Goal: Task Accomplishment & Management: Use online tool/utility

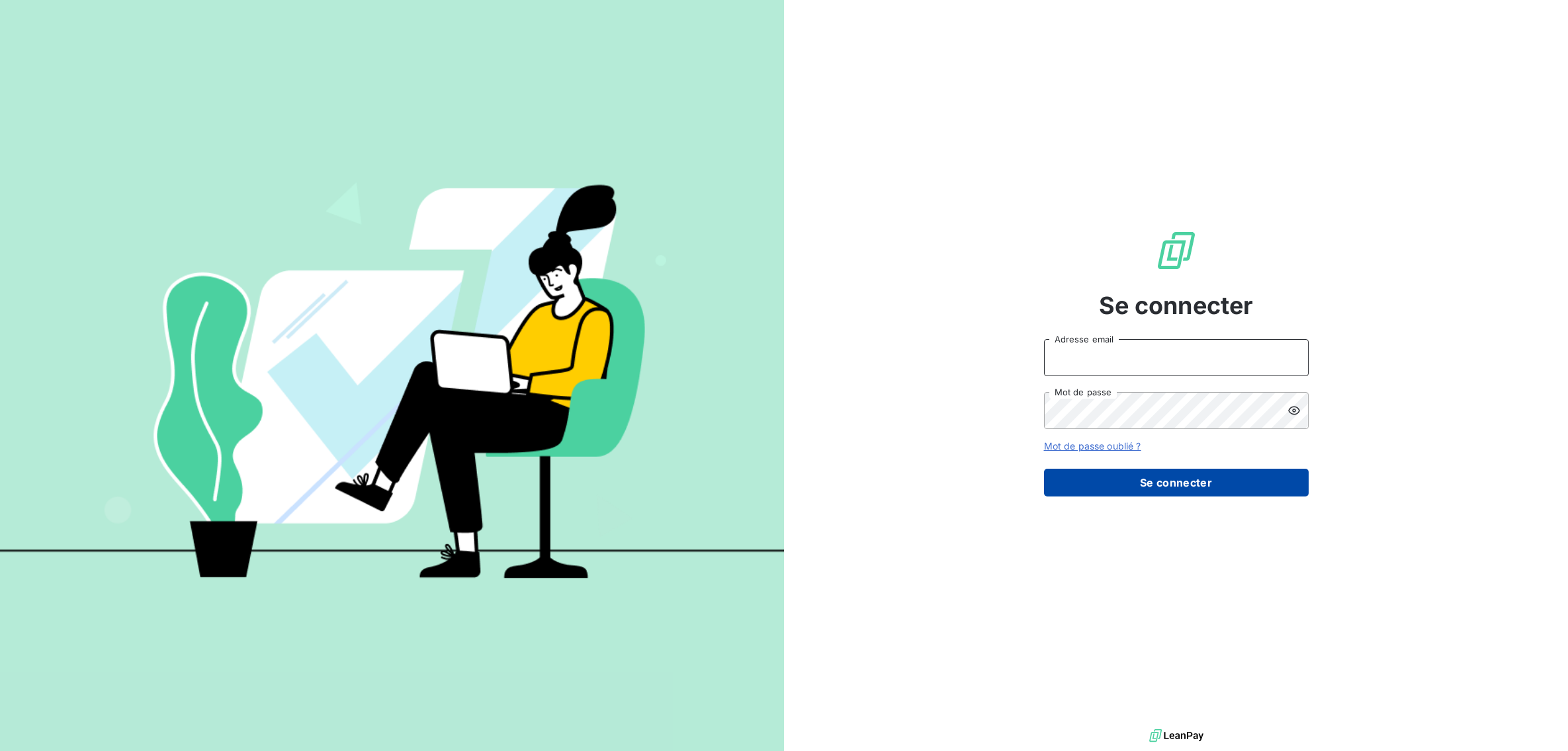
type input "[EMAIL_ADDRESS][DOMAIN_NAME]"
click at [1166, 480] on button "Se connecter" at bounding box center [1176, 483] width 264 height 28
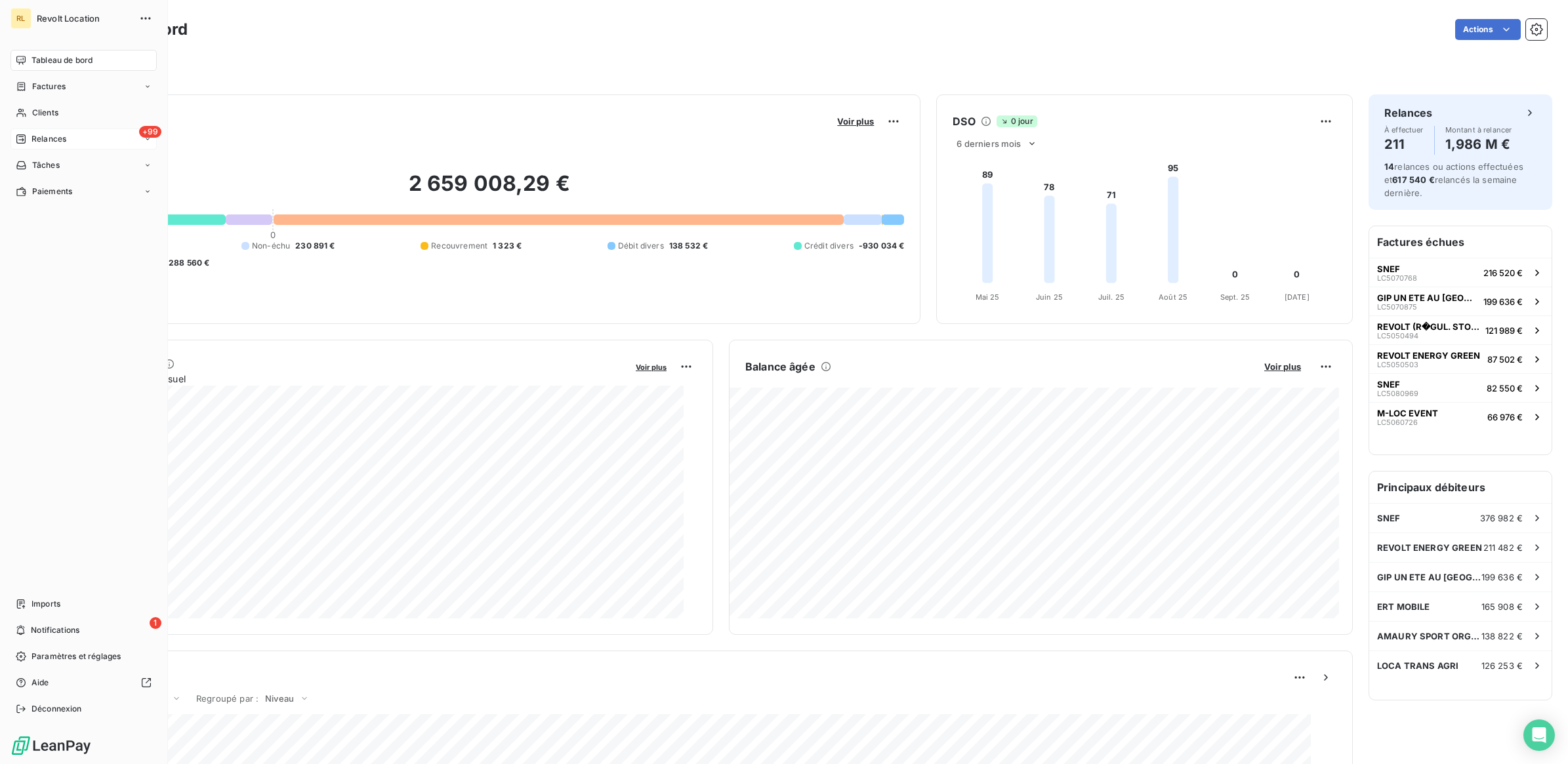
click at [55, 138] on span "Relances" at bounding box center [49, 139] width 35 height 12
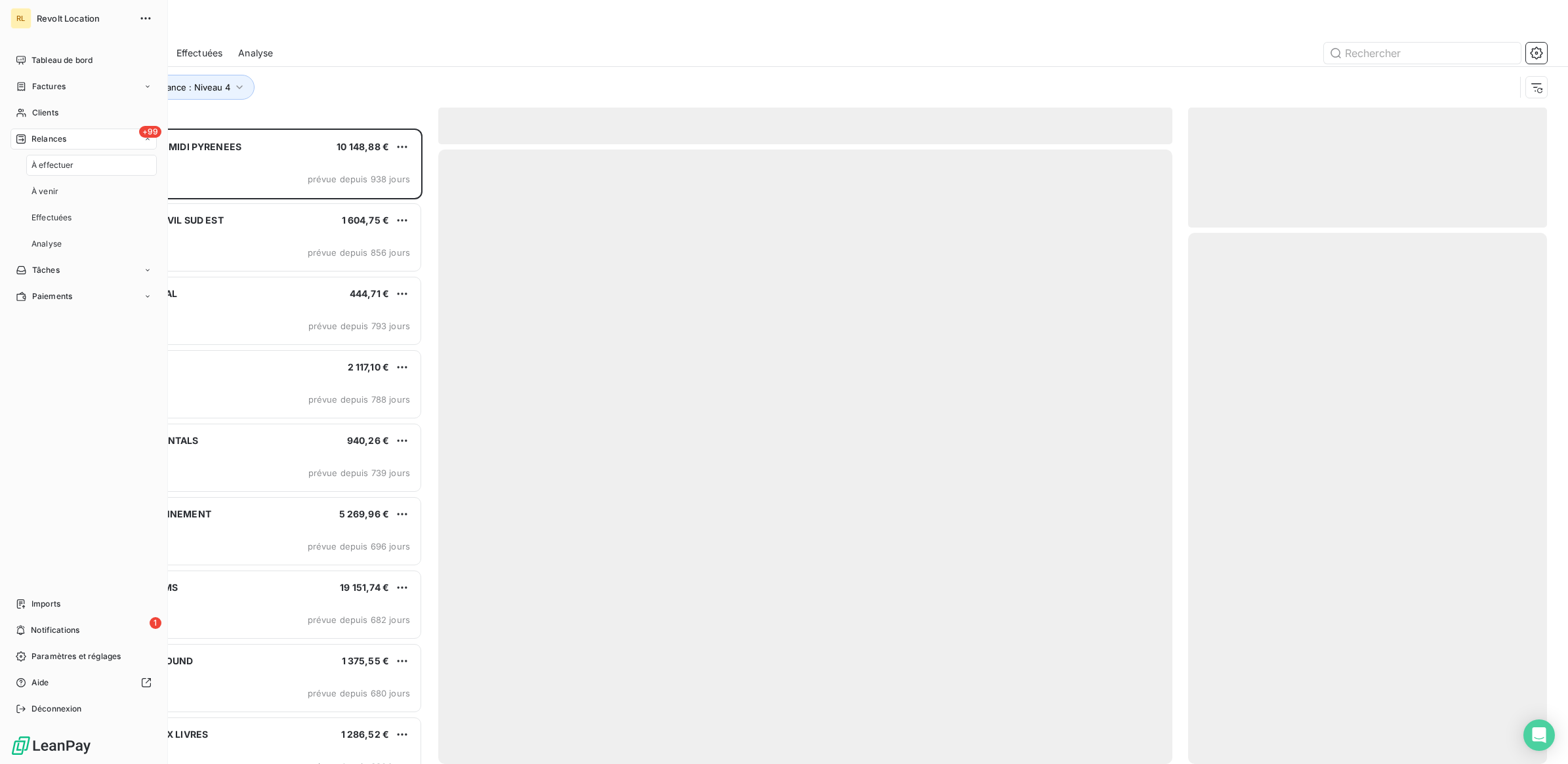
scroll to position [623, 347]
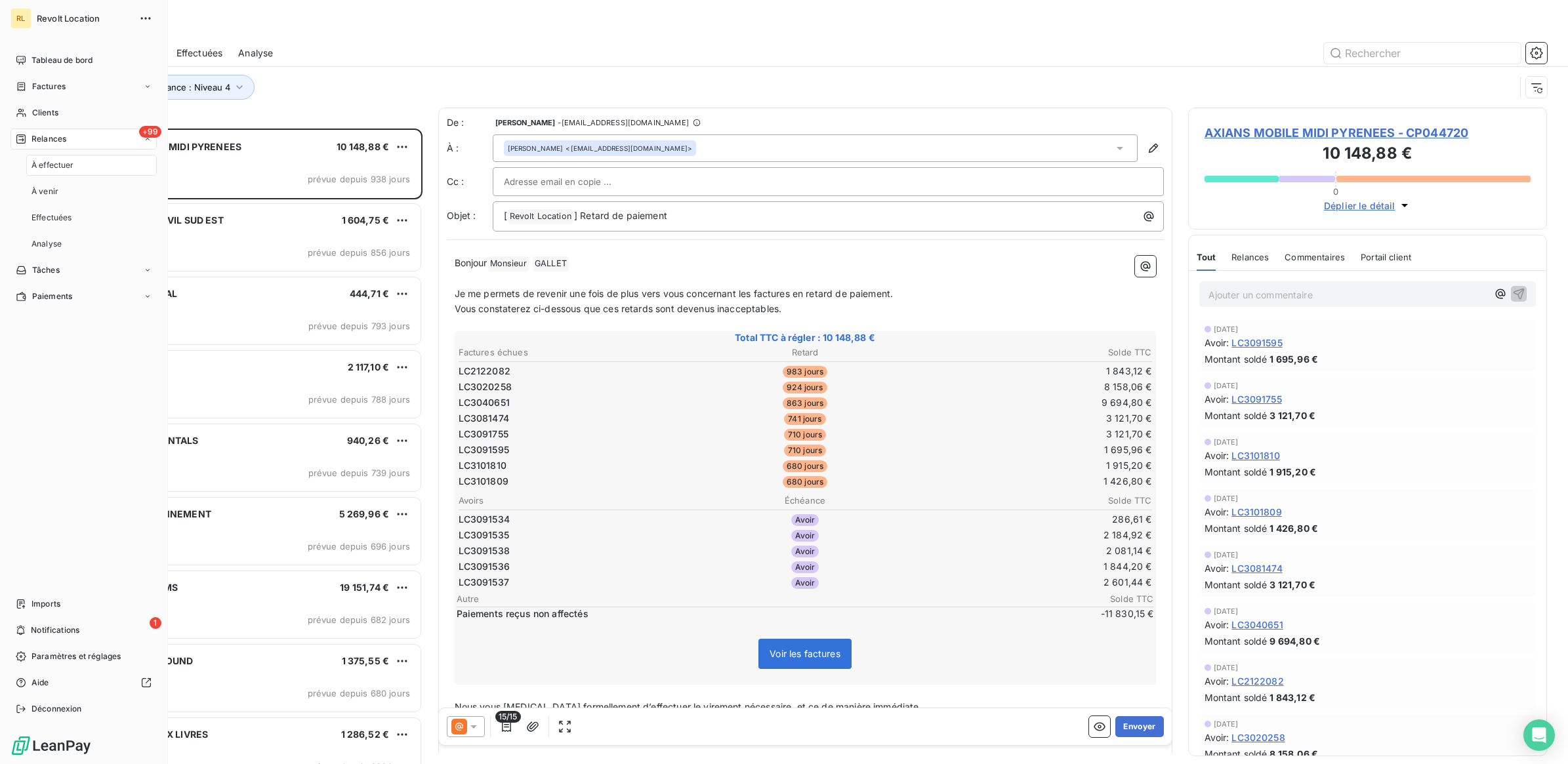
click at [60, 171] on div "À effectuer" at bounding box center [91, 165] width 130 height 21
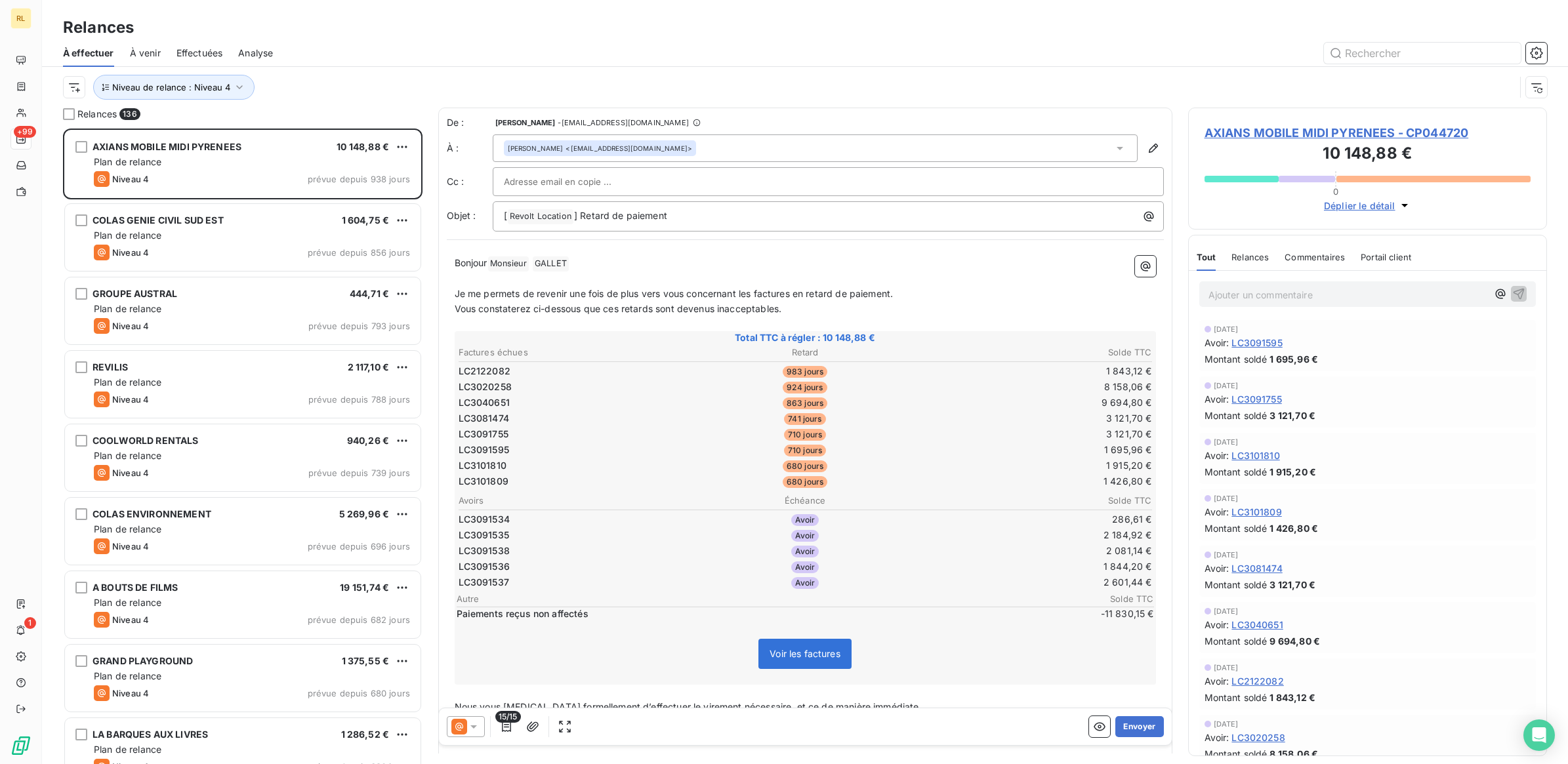
click at [356, 39] on div "À effectuer À venir Effectuées Analyse" at bounding box center [805, 52] width 1526 height 27
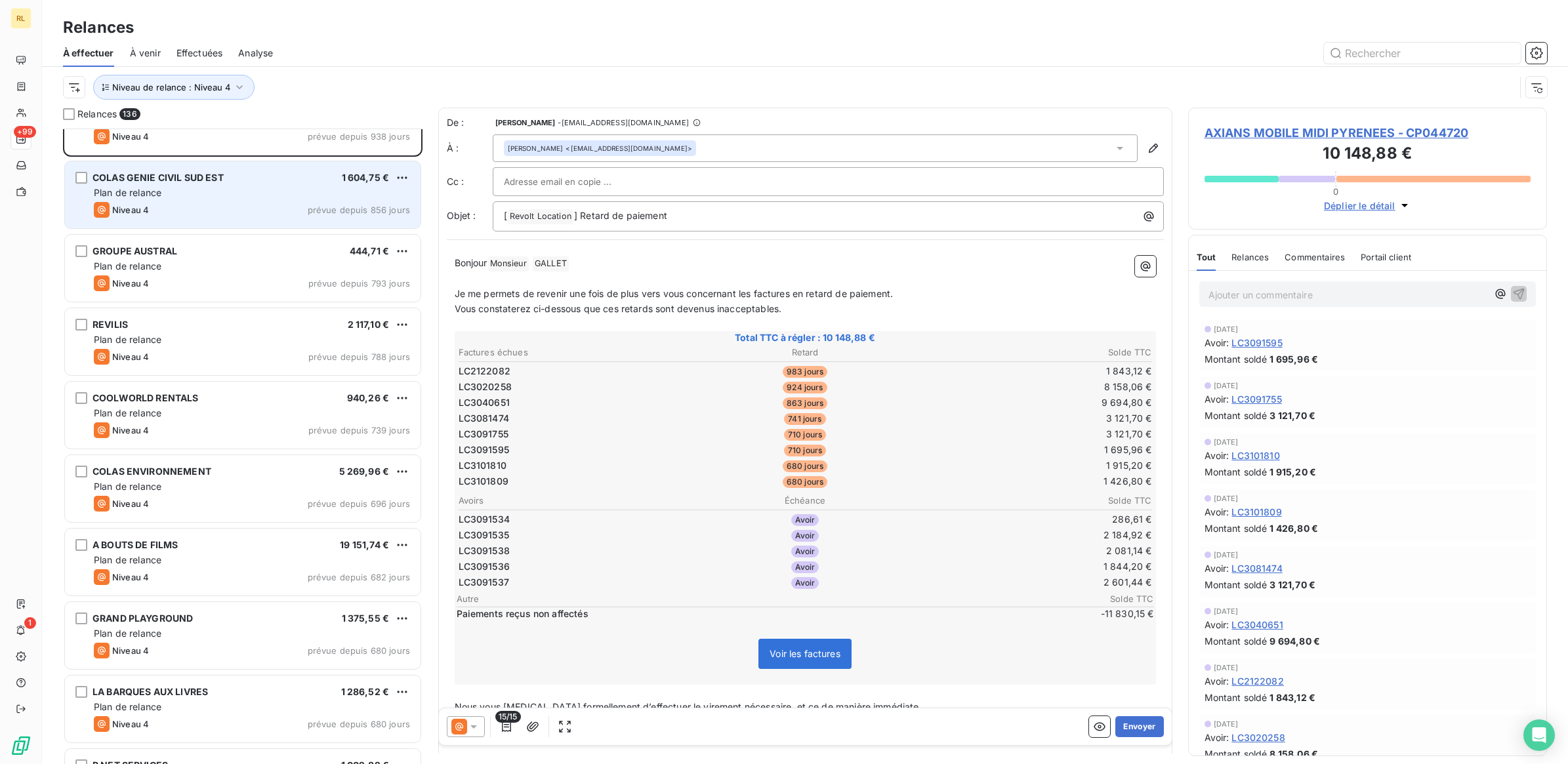
scroll to position [83, 0]
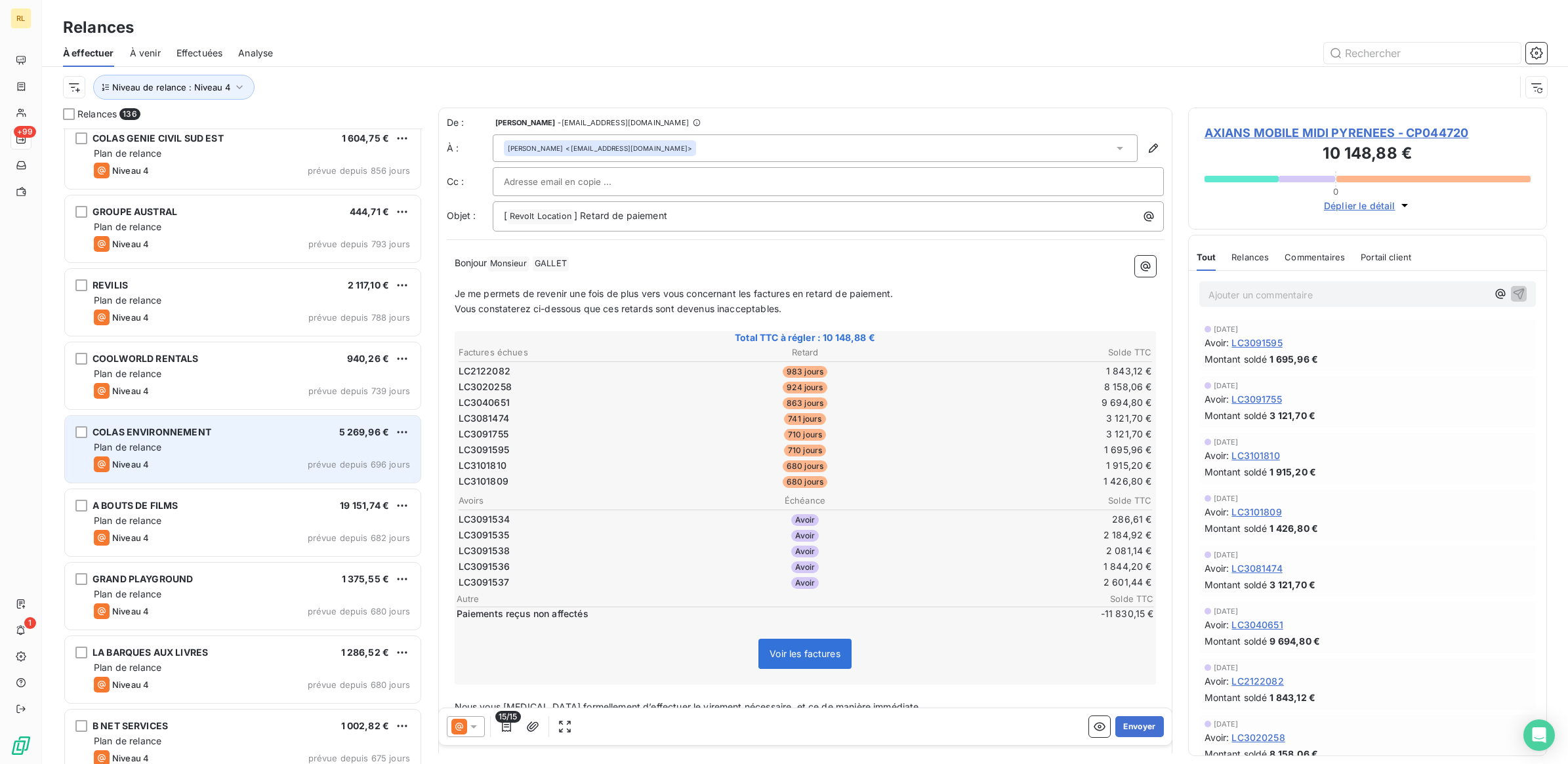
click at [290, 433] on div "COLAS ENVIRONNEMENT 5 269,96 €" at bounding box center [251, 432] width 316 height 12
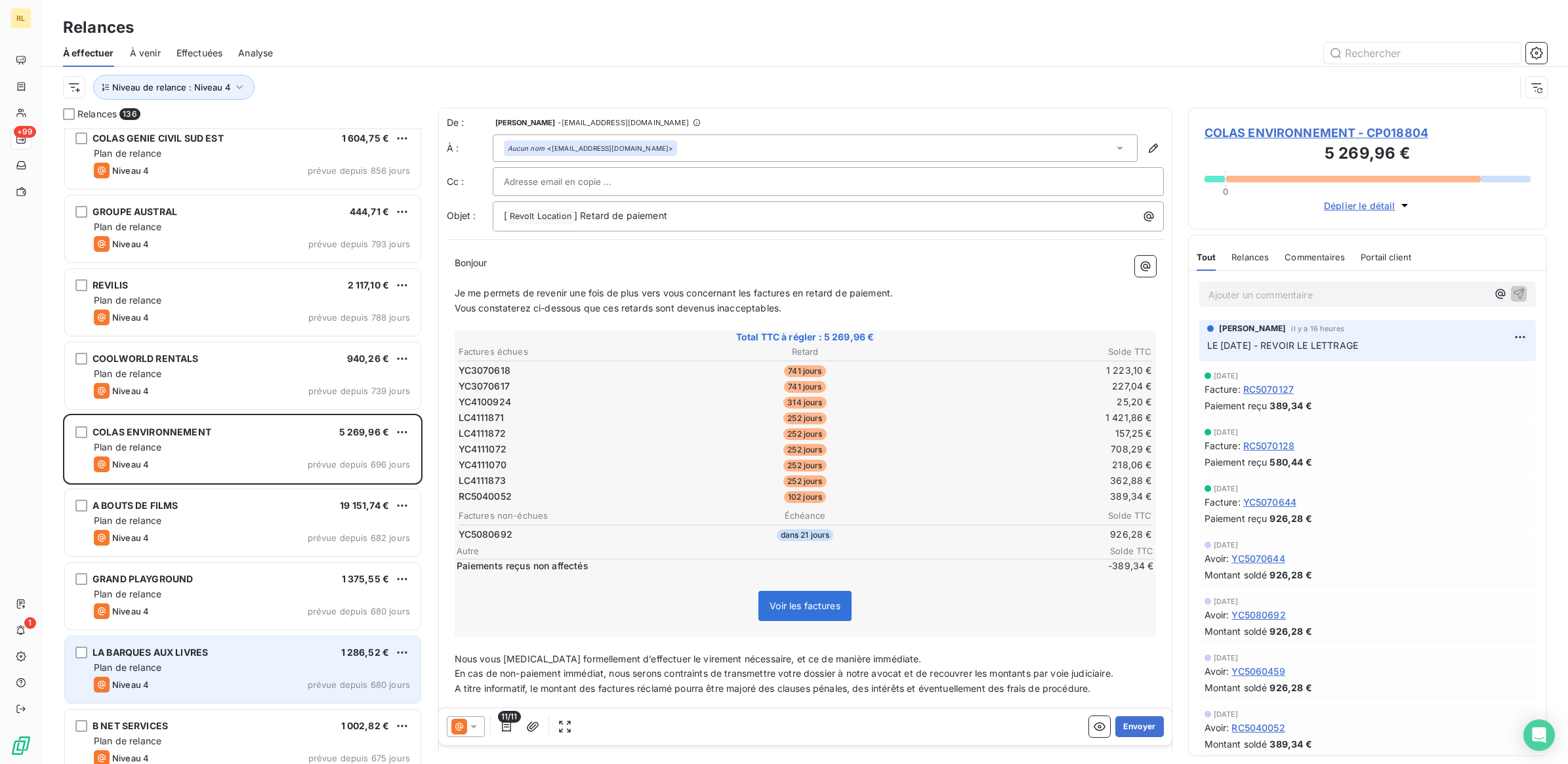
click at [253, 663] on div "Plan de relance" at bounding box center [251, 668] width 316 height 13
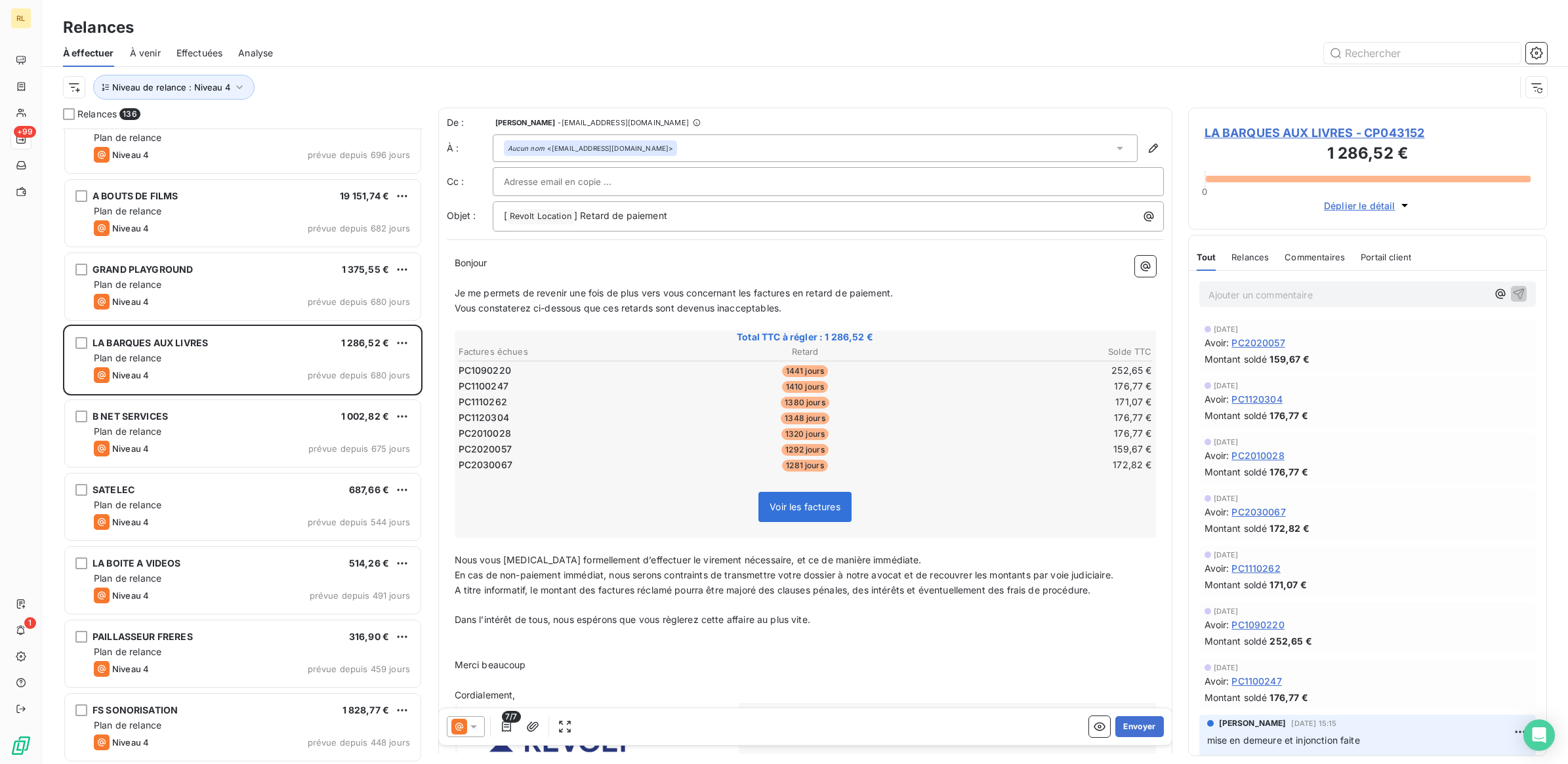
scroll to position [411, 0]
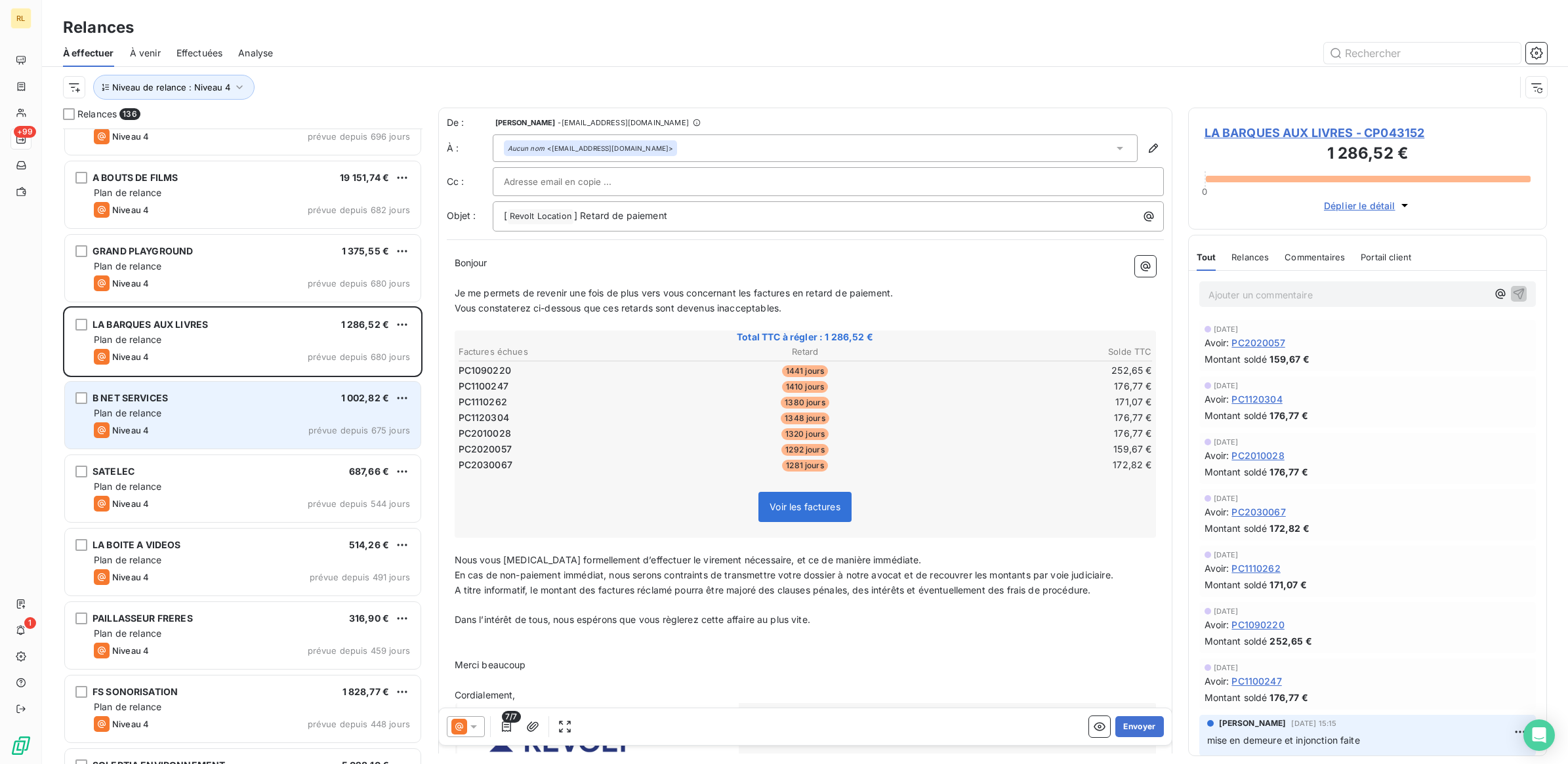
click at [214, 414] on div "Plan de relance" at bounding box center [251, 413] width 316 height 13
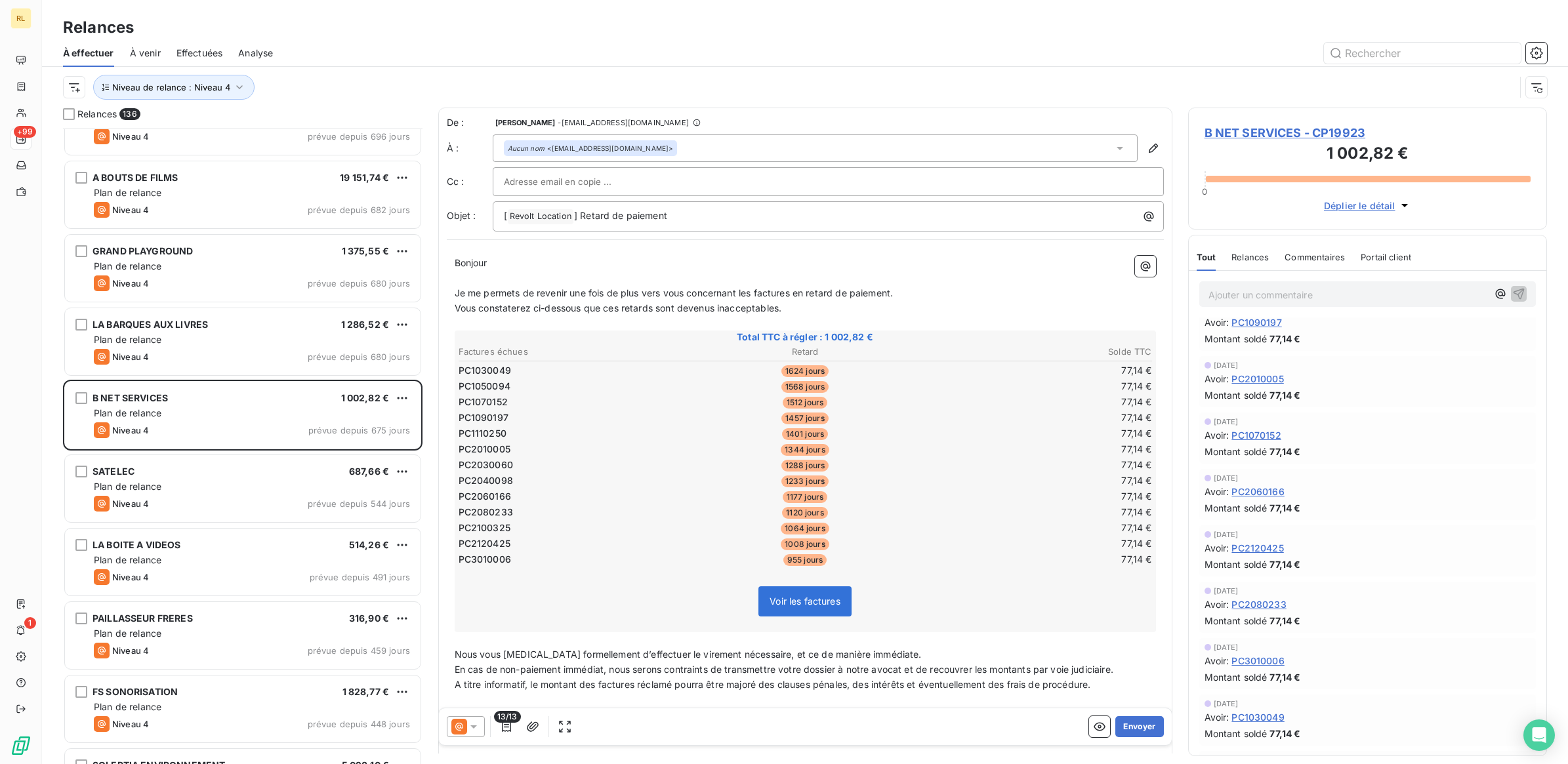
scroll to position [438, 0]
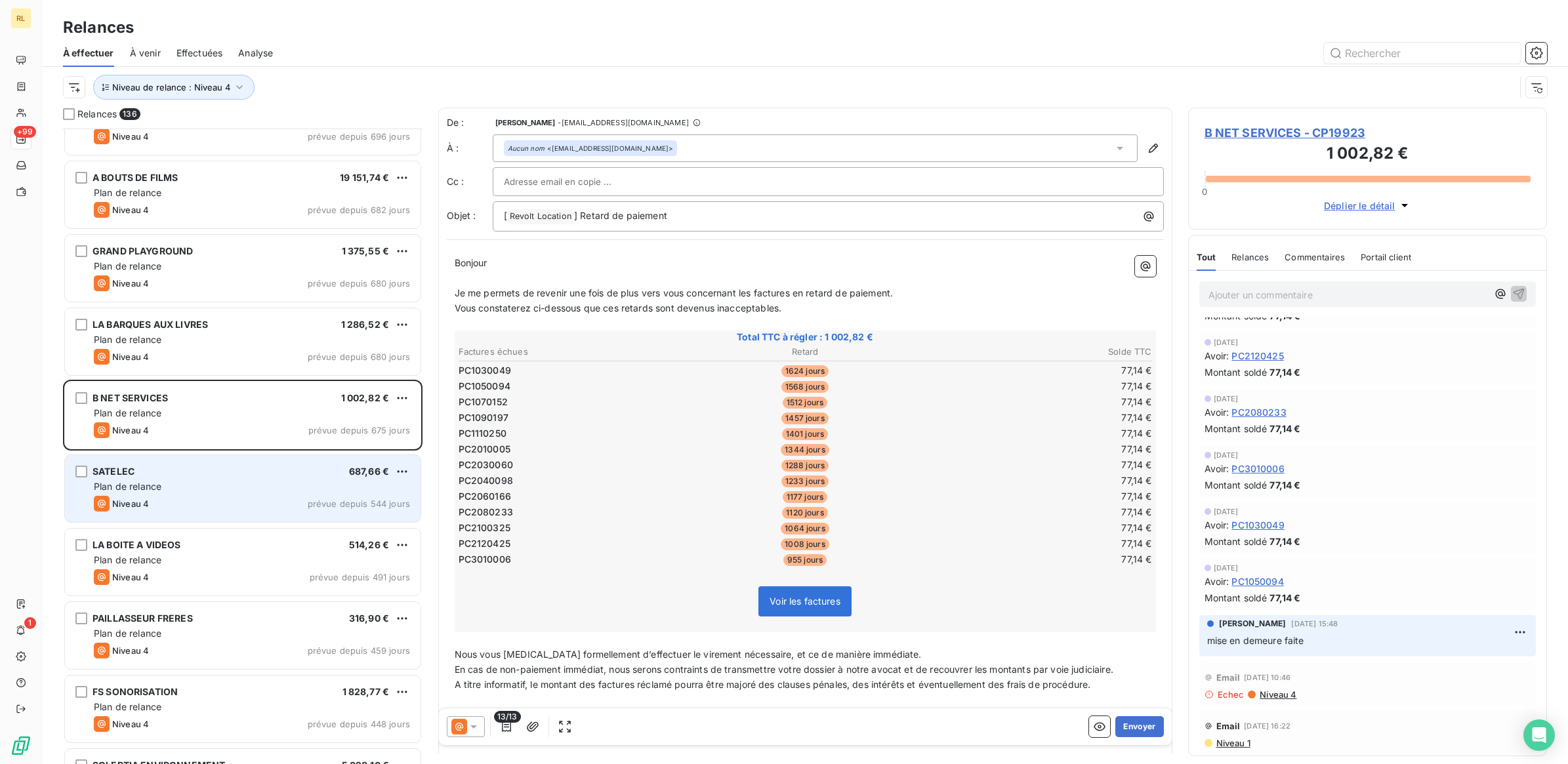
click at [225, 484] on div "Plan de relance" at bounding box center [251, 487] width 316 height 13
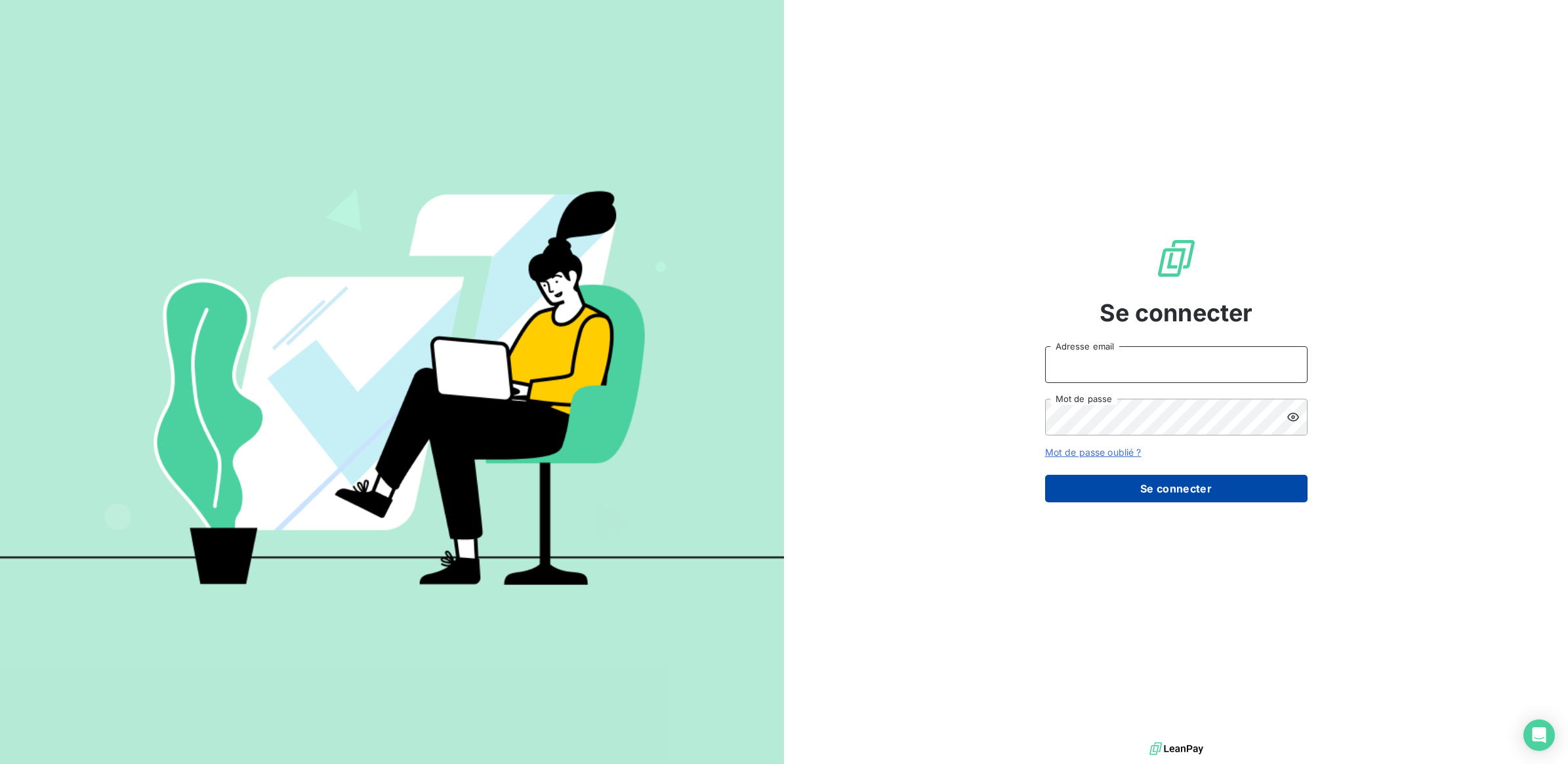
type input "[EMAIL_ADDRESS][DOMAIN_NAME]"
click at [1194, 481] on button "Se connecter" at bounding box center [1176, 489] width 262 height 27
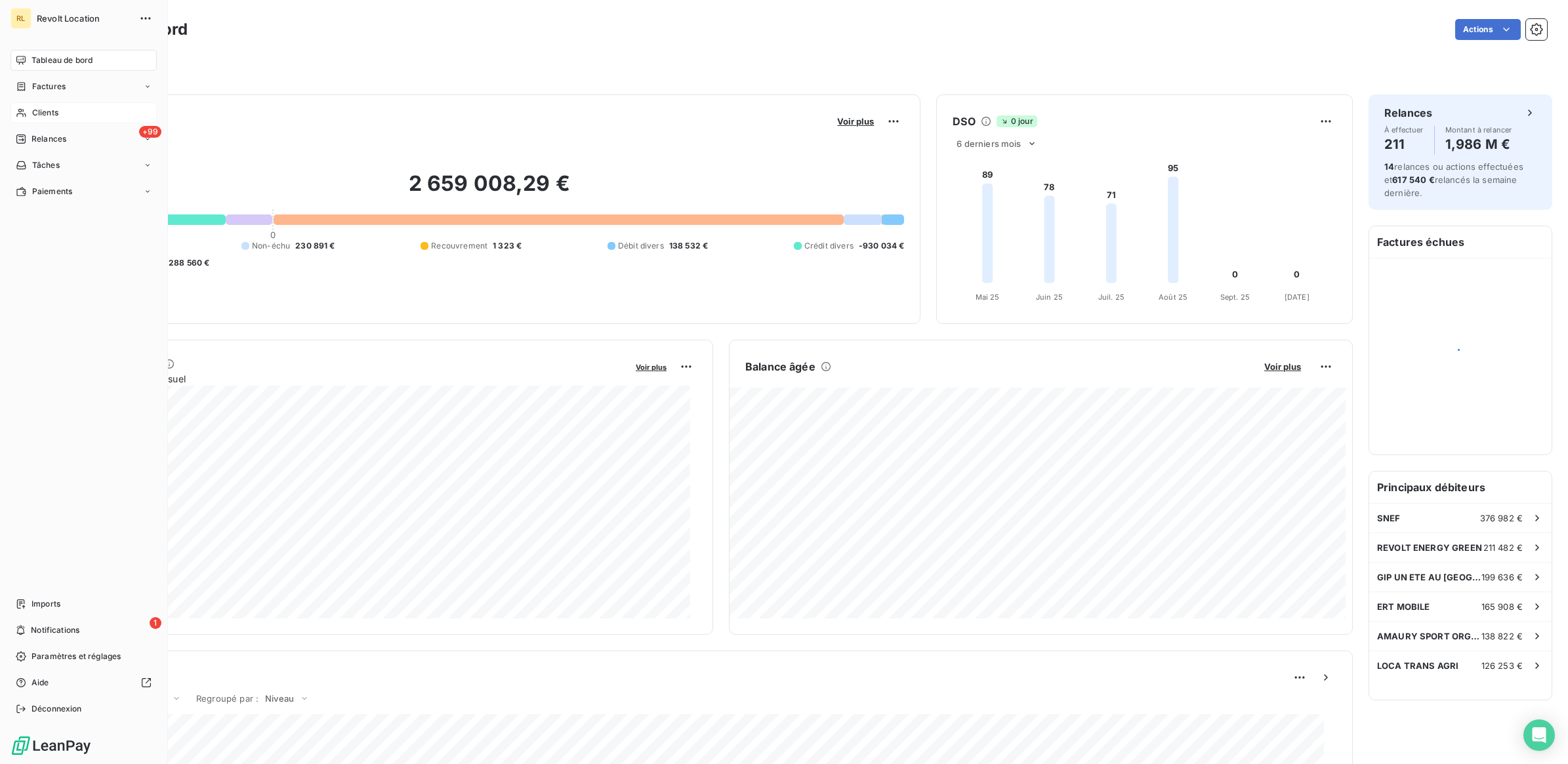
click at [59, 109] on div "Clients" at bounding box center [84, 112] width 146 height 21
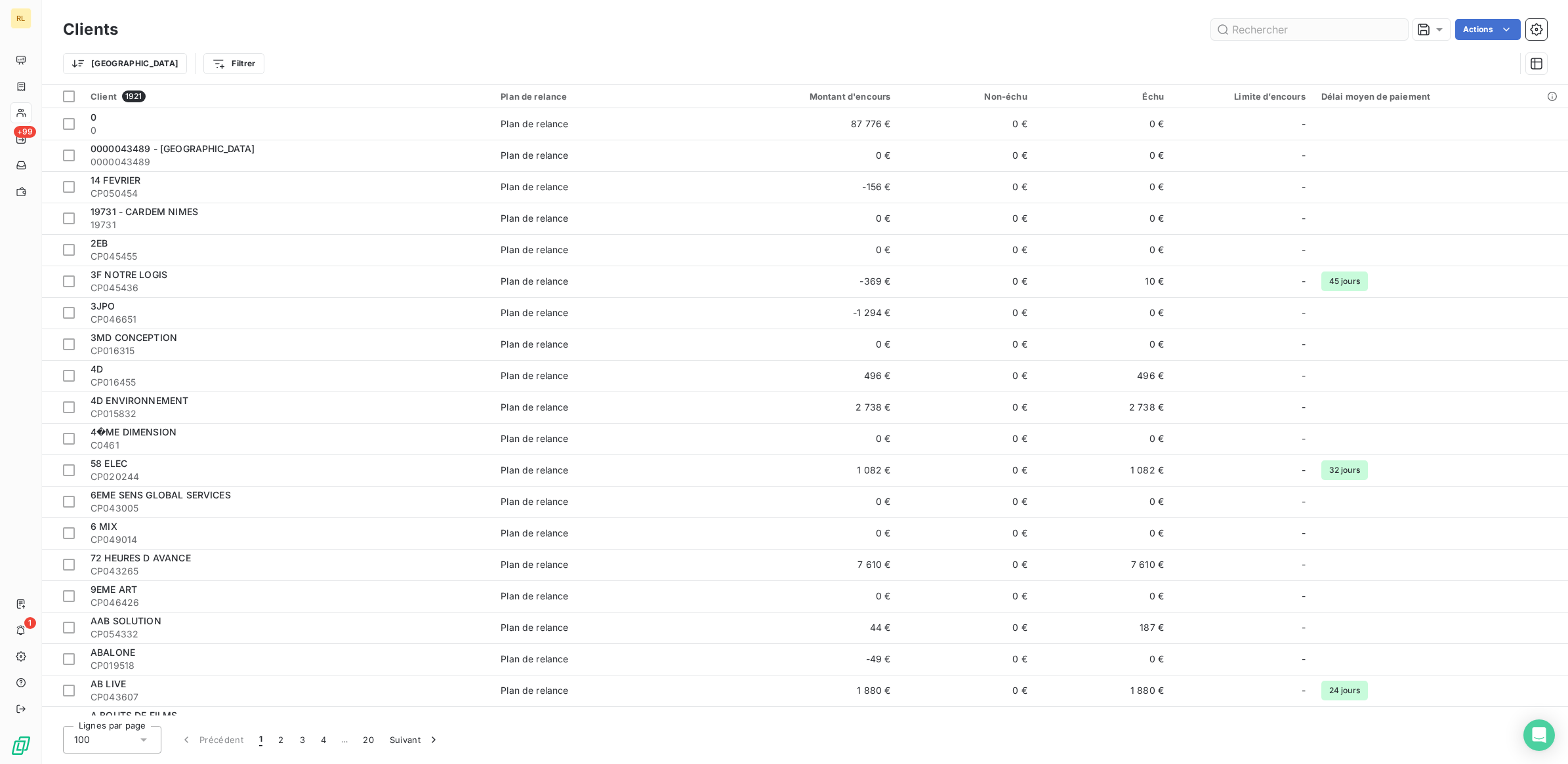
click at [1293, 30] on input "text" at bounding box center [1309, 29] width 197 height 21
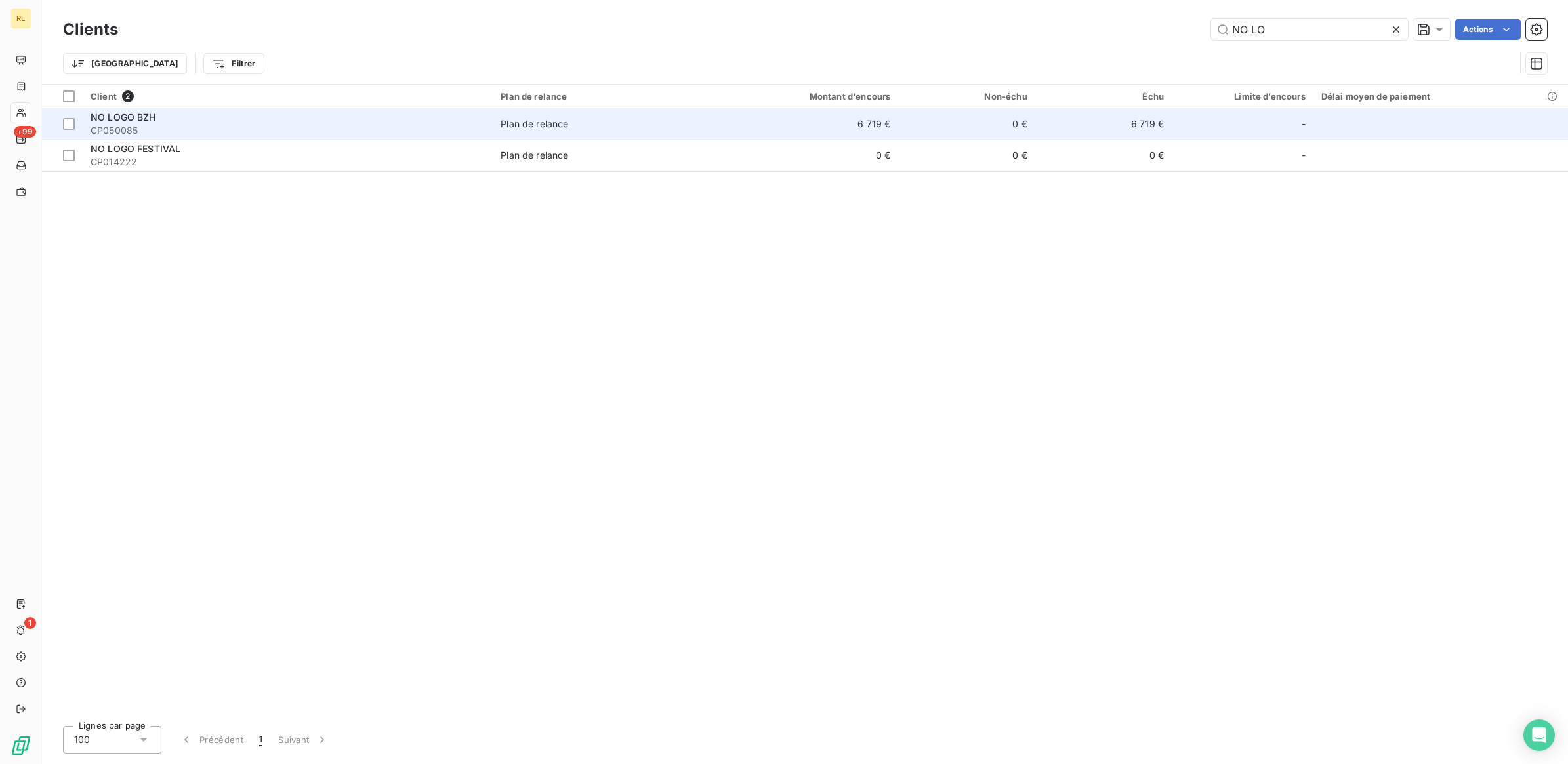
type input "NO LO"
click at [248, 126] on span "CP050085" at bounding box center [287, 130] width 394 height 13
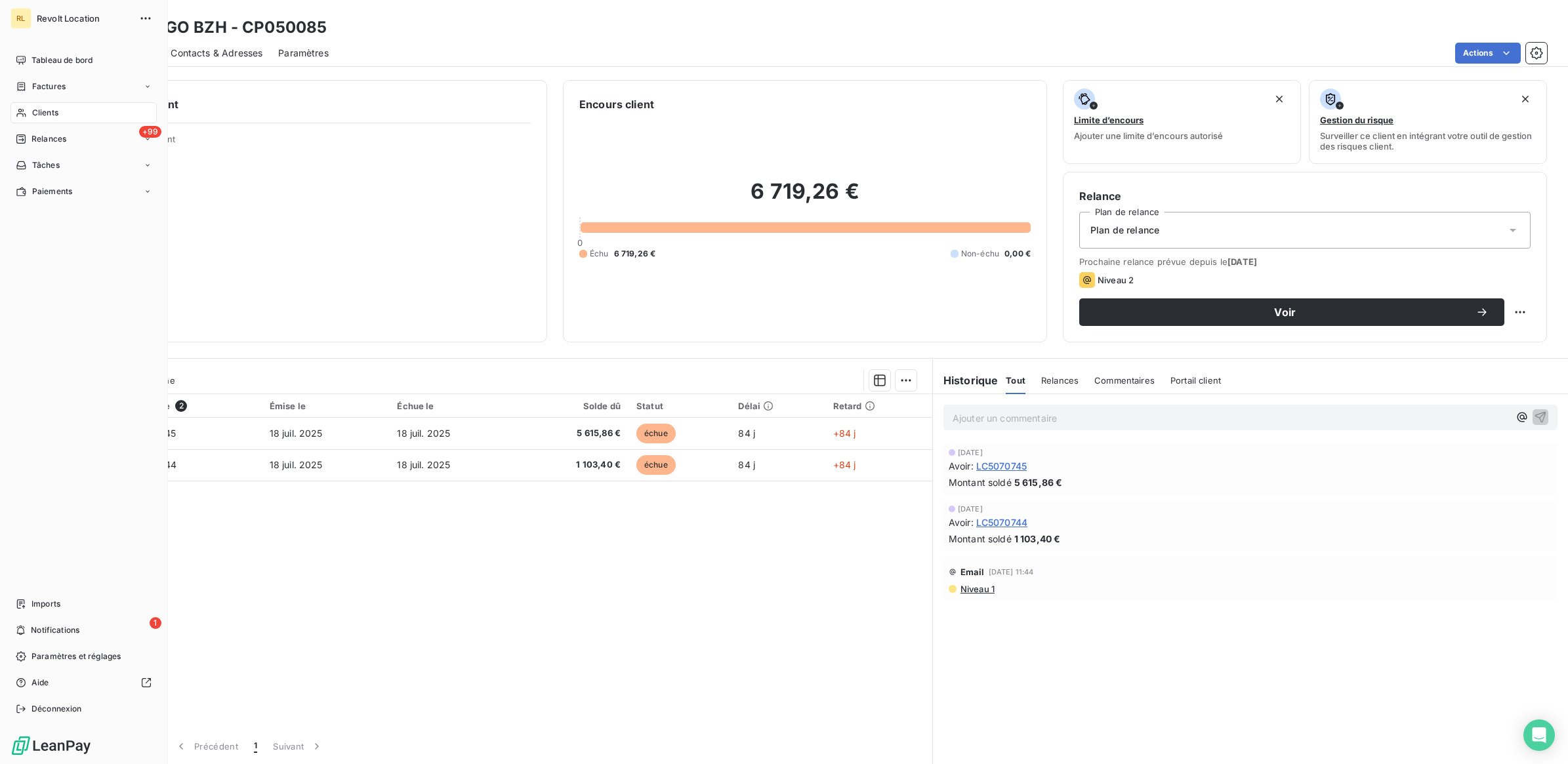
click at [74, 104] on div "Clients" at bounding box center [84, 112] width 146 height 21
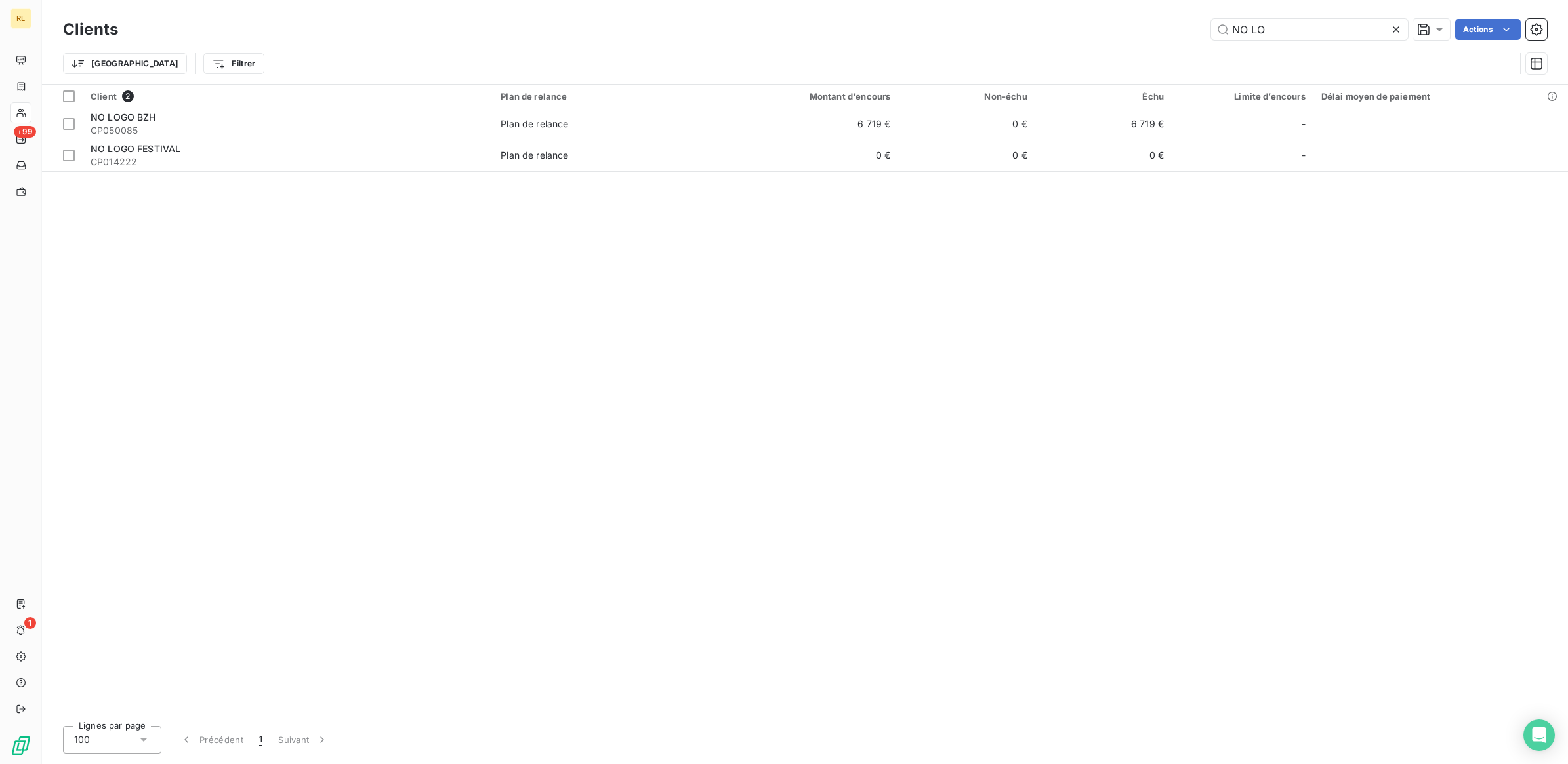
drag, startPoint x: 1291, startPoint y: 25, endPoint x: 1098, endPoint y: 27, distance: 193.0
click at [1100, 23] on div "NO LO Actions" at bounding box center [840, 29] width 1413 height 21
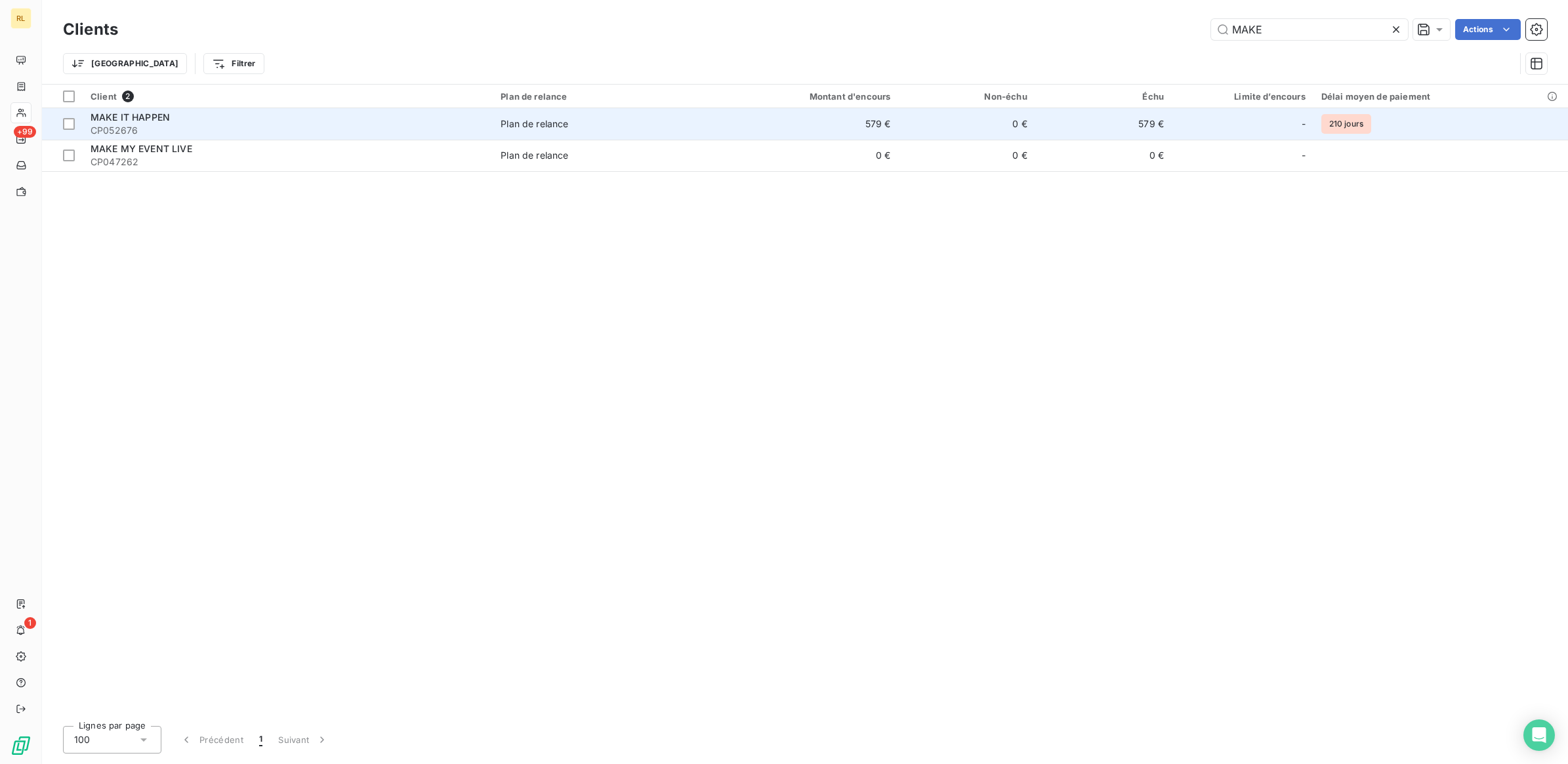
type input "MAKE"
click at [246, 124] on span "CP052676" at bounding box center [287, 130] width 394 height 13
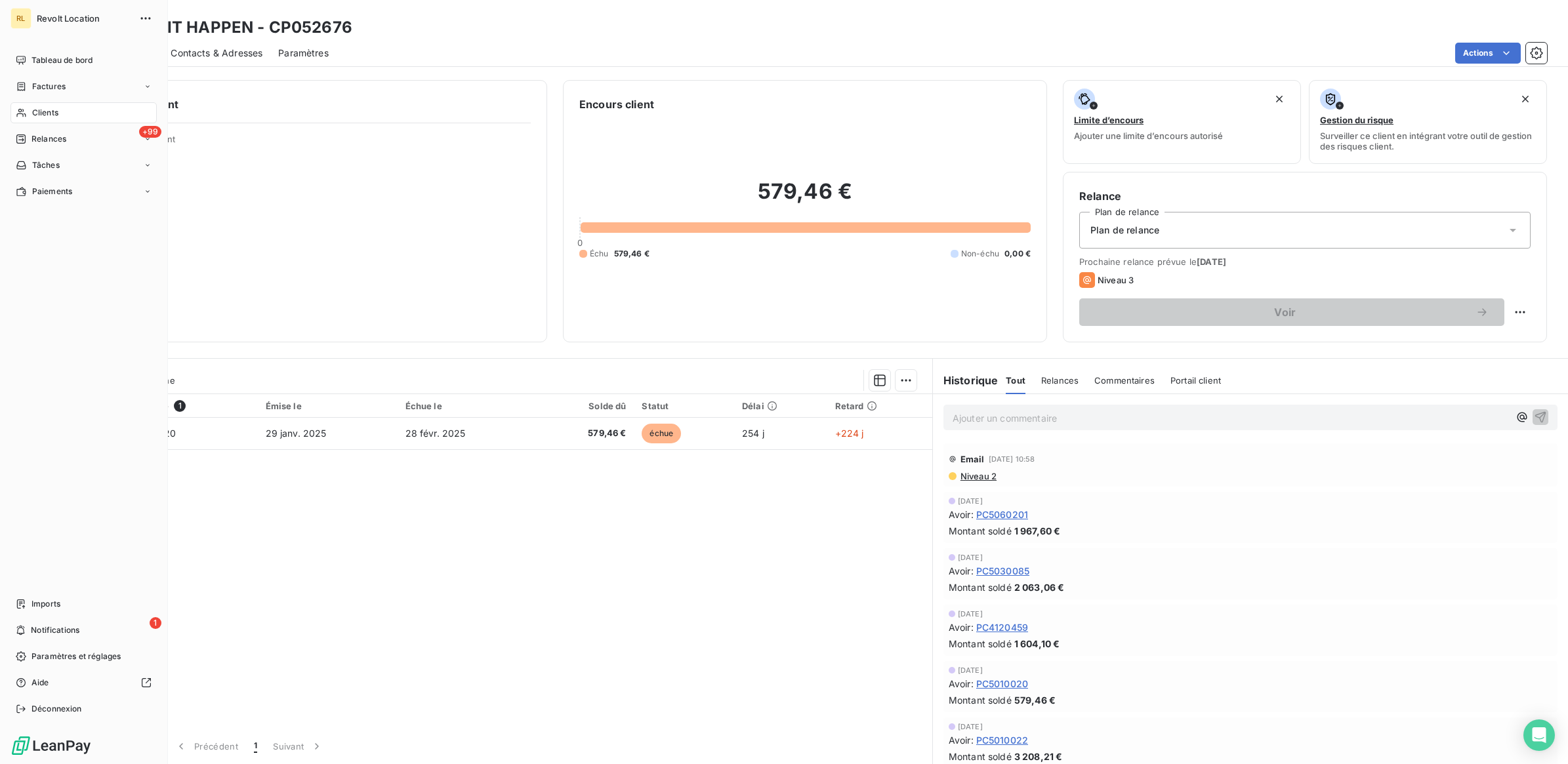
click at [53, 115] on span "Clients" at bounding box center [46, 113] width 27 height 12
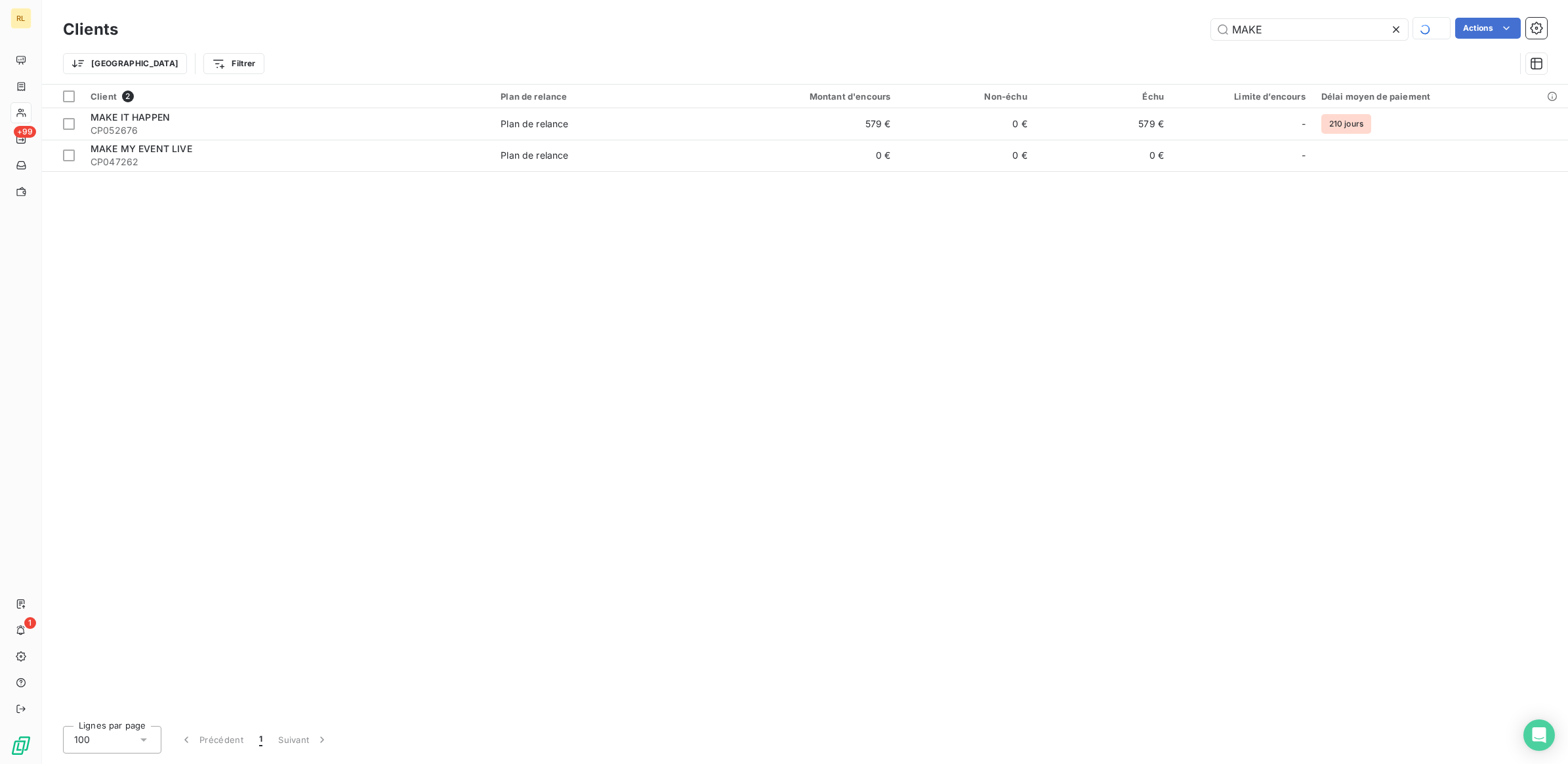
drag, startPoint x: 1281, startPoint y: 30, endPoint x: 1103, endPoint y: 36, distance: 178.1
click at [1120, 30] on div "MAKE Actions" at bounding box center [840, 29] width 1413 height 23
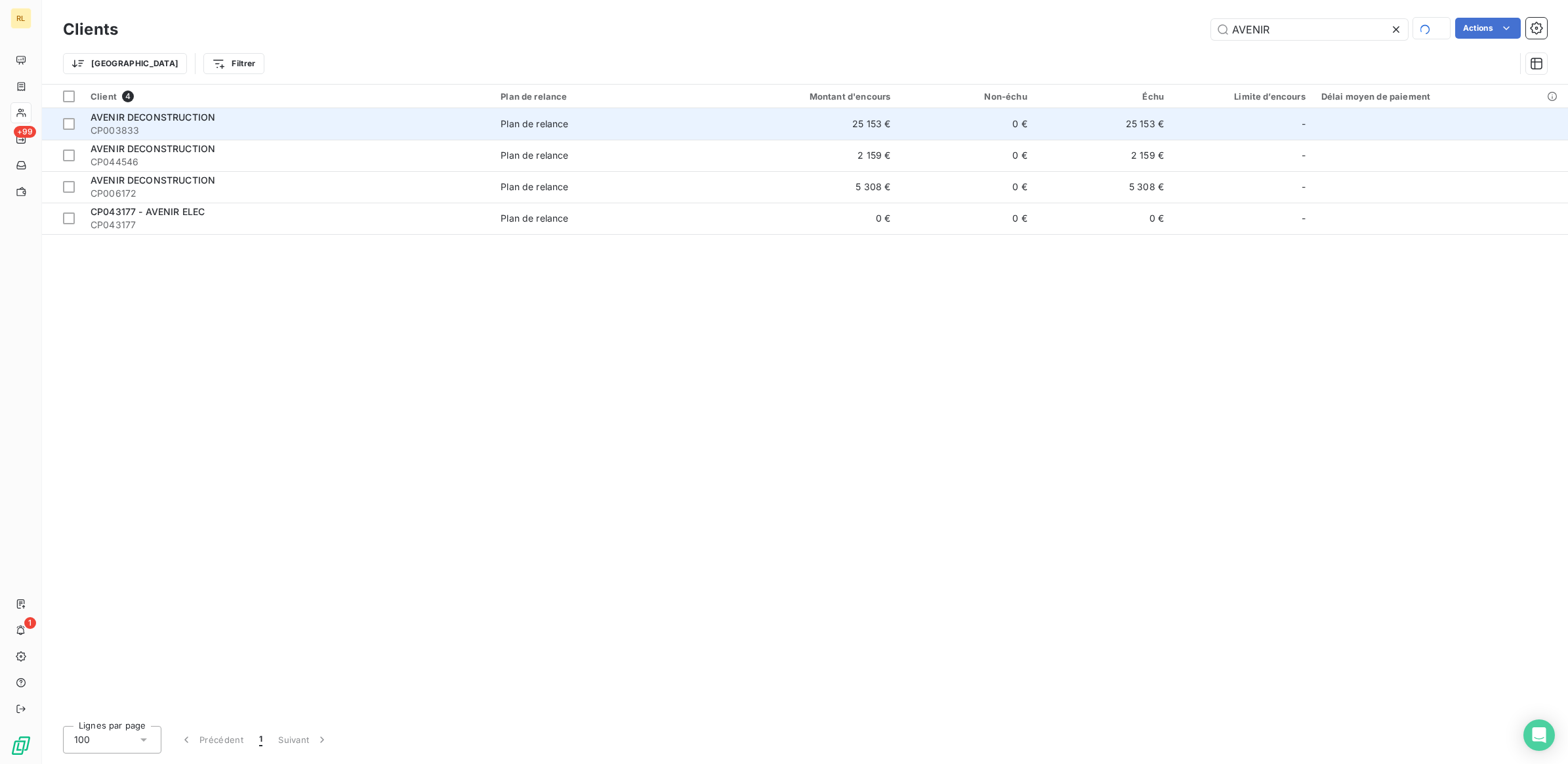
type input "AVENIR"
click at [398, 122] on div "AVENIR DECONSTRUCTION" at bounding box center [287, 118] width 394 height 13
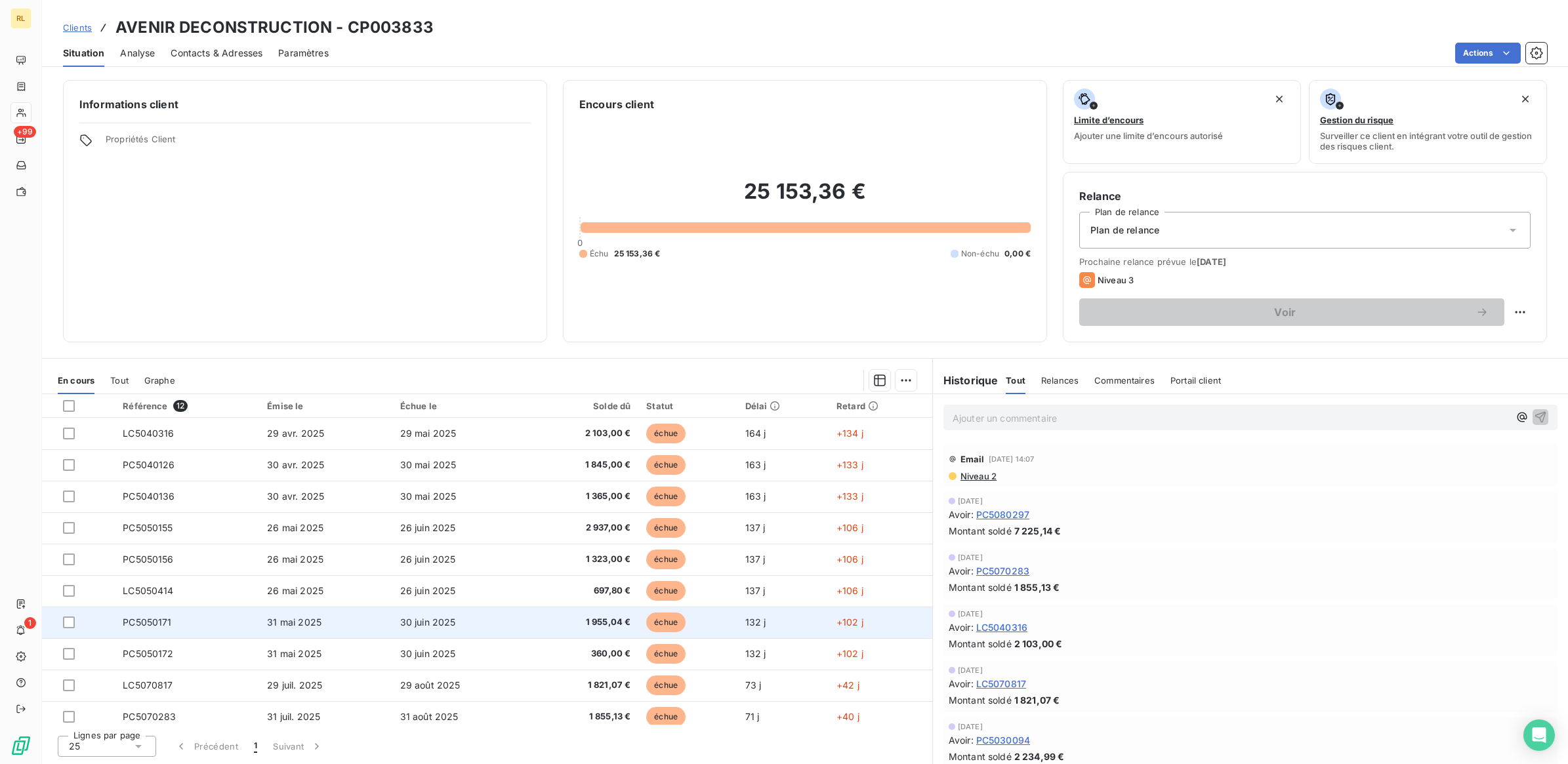
scroll to position [71, 0]
